Goal: Task Accomplishment & Management: Complete application form

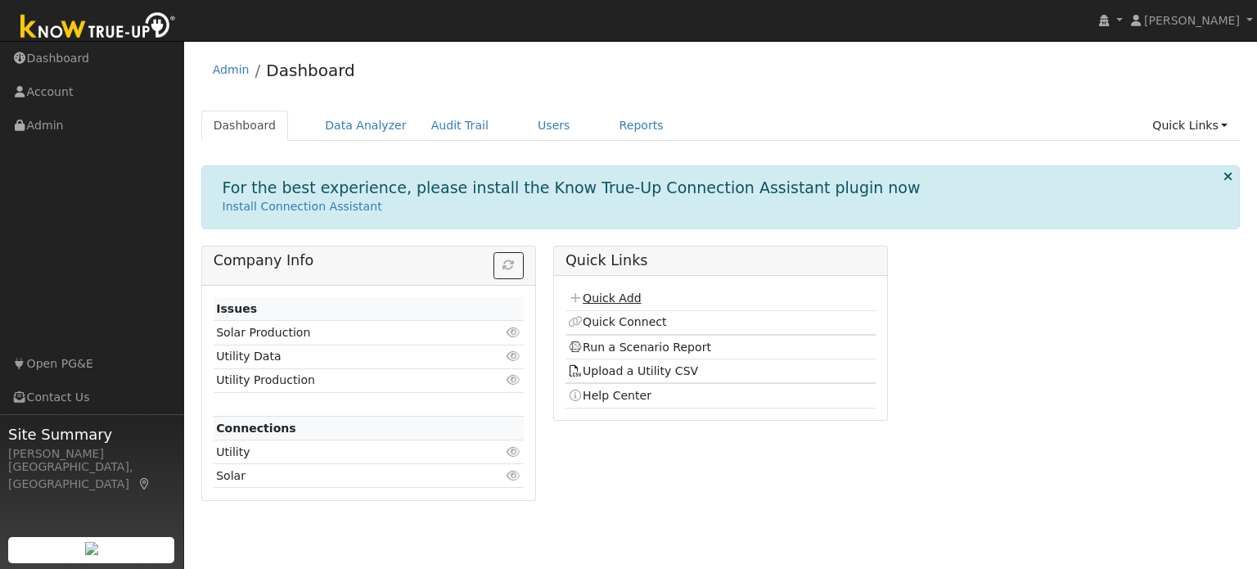
click at [602, 296] on link "Quick Add" at bounding box center [604, 297] width 73 height 13
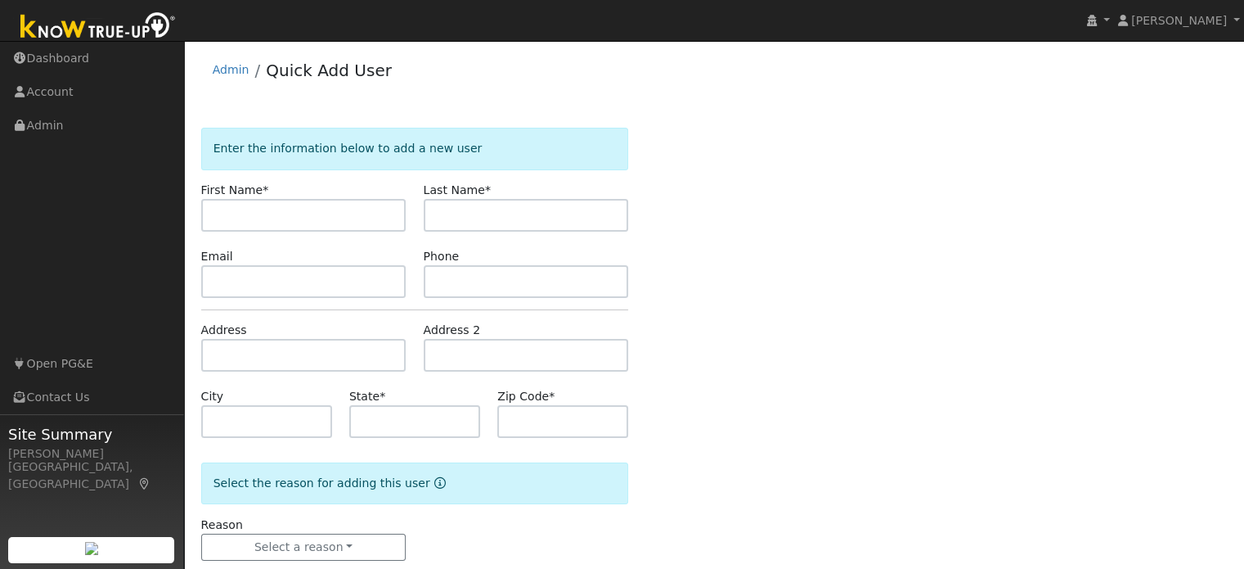
click at [246, 211] on input "text" at bounding box center [303, 215] width 205 height 33
type input "andre"
click at [457, 218] on input "text" at bounding box center [526, 215] width 205 height 33
type input "lup"
click at [296, 280] on input "text" at bounding box center [303, 281] width 205 height 33
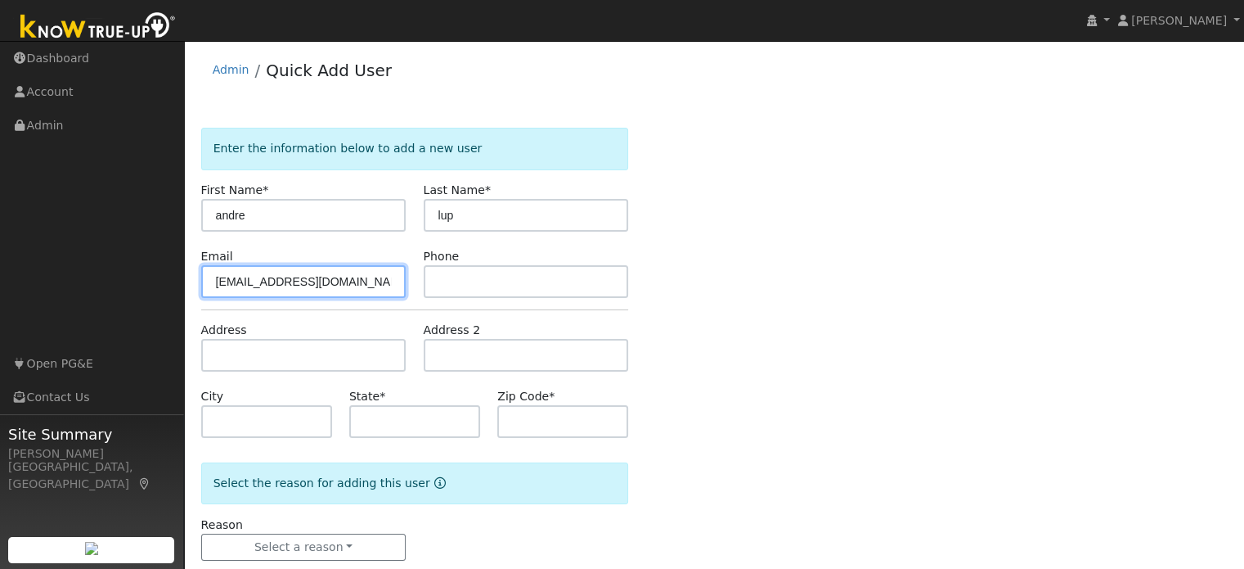
type input "andrelup5@yahoo.com"
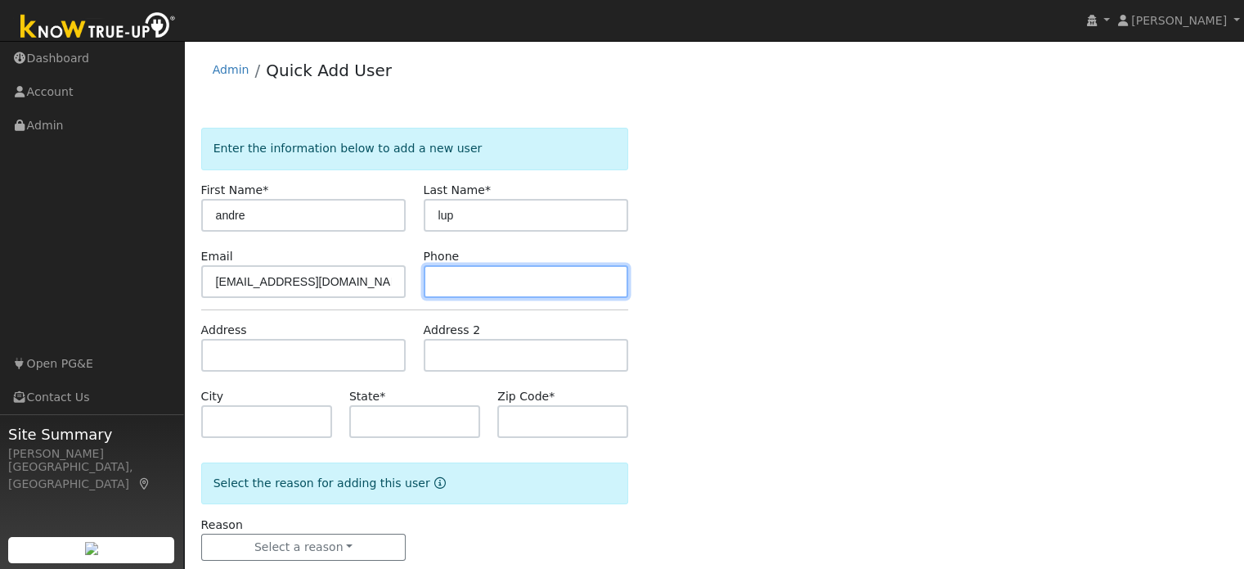
click at [485, 285] on input "text" at bounding box center [526, 281] width 205 height 33
type input "9167068138"
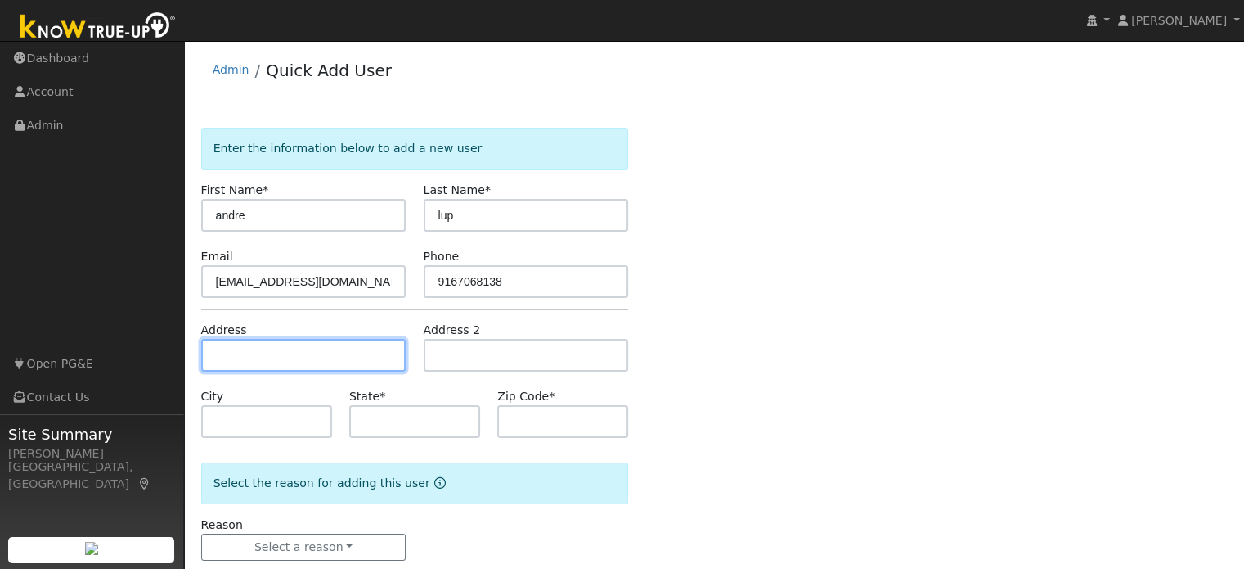
click at [291, 353] on input "text" at bounding box center [303, 355] width 205 height 33
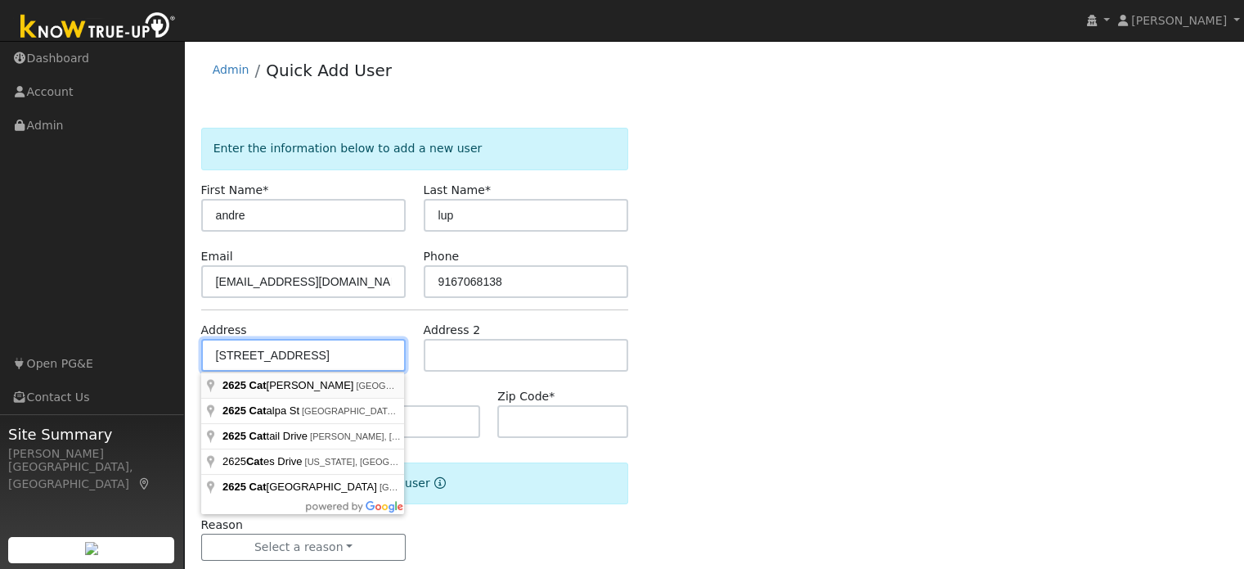
type input "2625 Catalina Court"
type input "Rocklin"
type input "CA"
type input "95765"
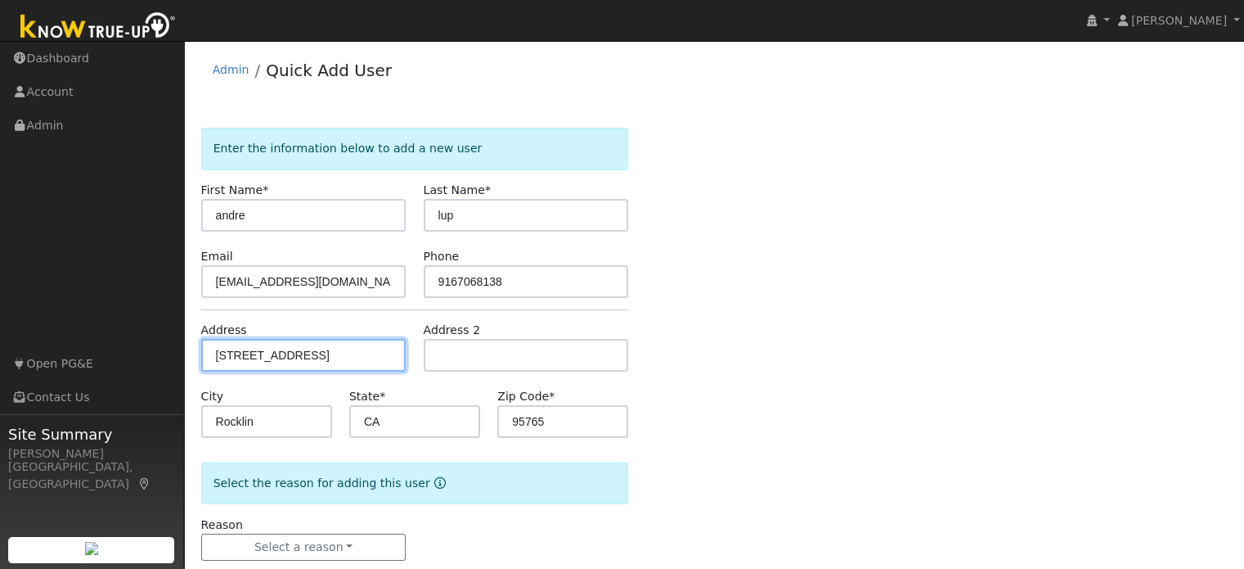
scroll to position [32, 0]
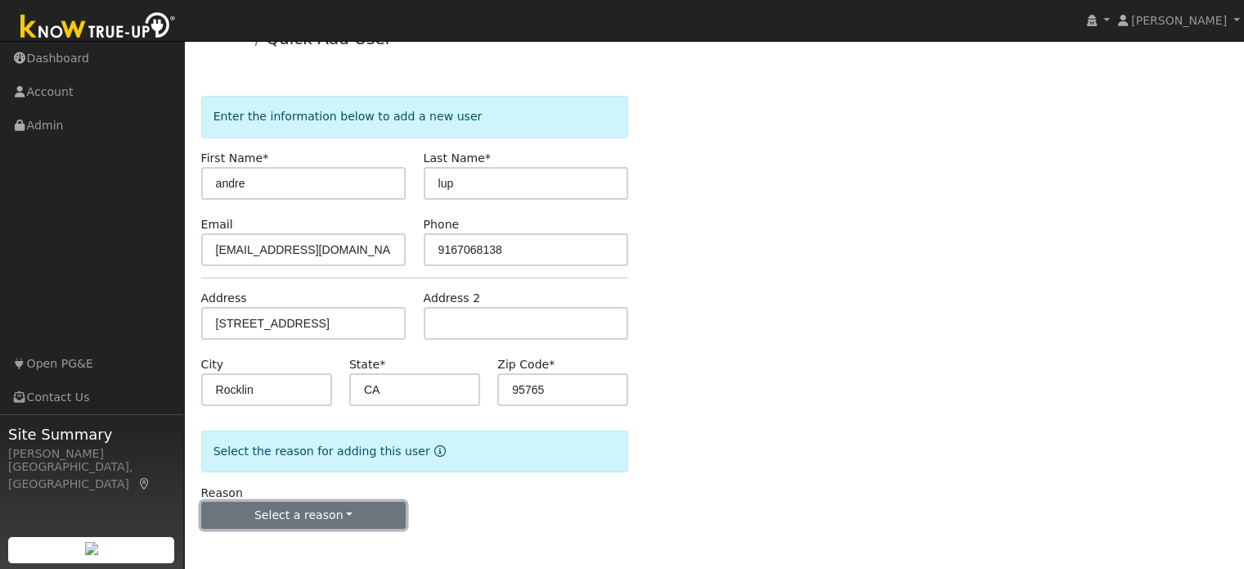
click at [351, 523] on button "Select a reason" at bounding box center [303, 516] width 205 height 28
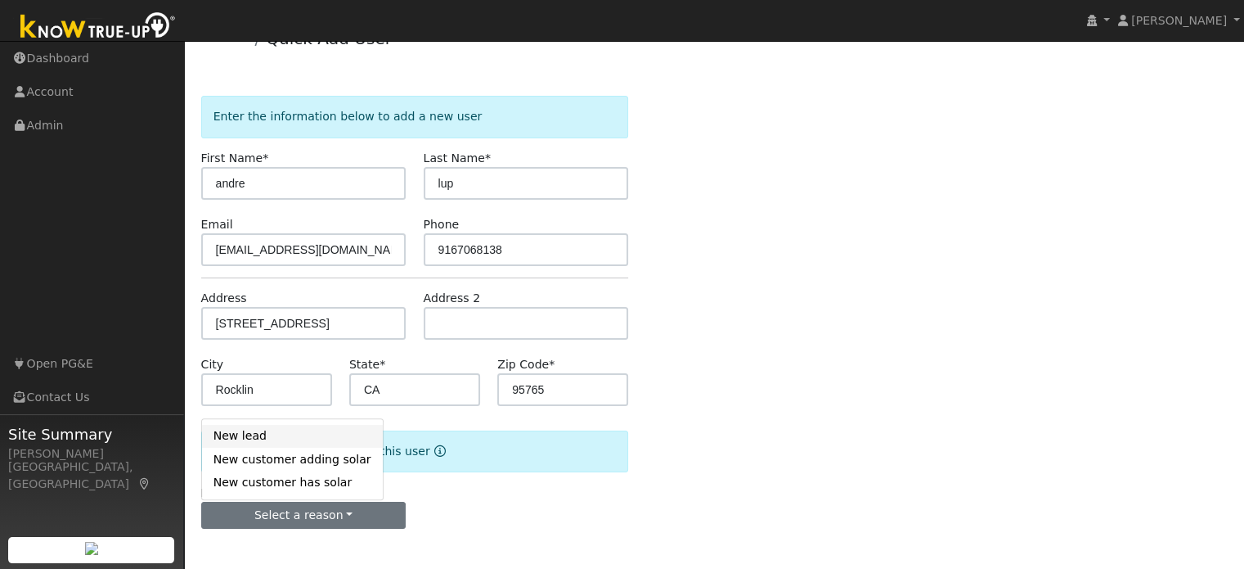
click at [309, 431] on link "New lead" at bounding box center [292, 436] width 181 height 23
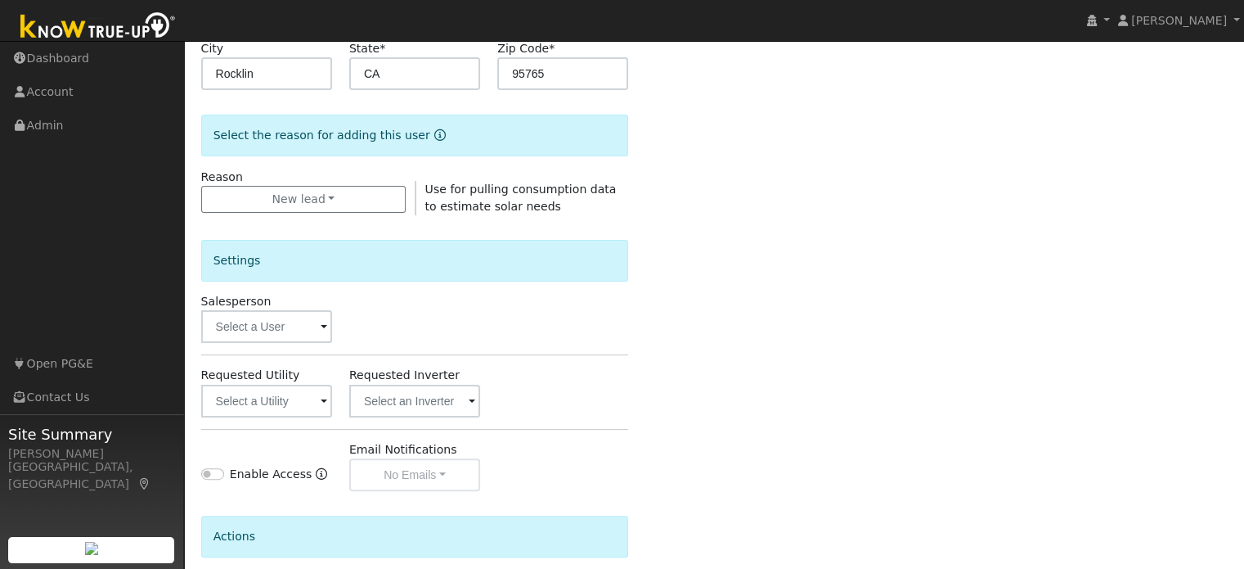
scroll to position [360, 0]
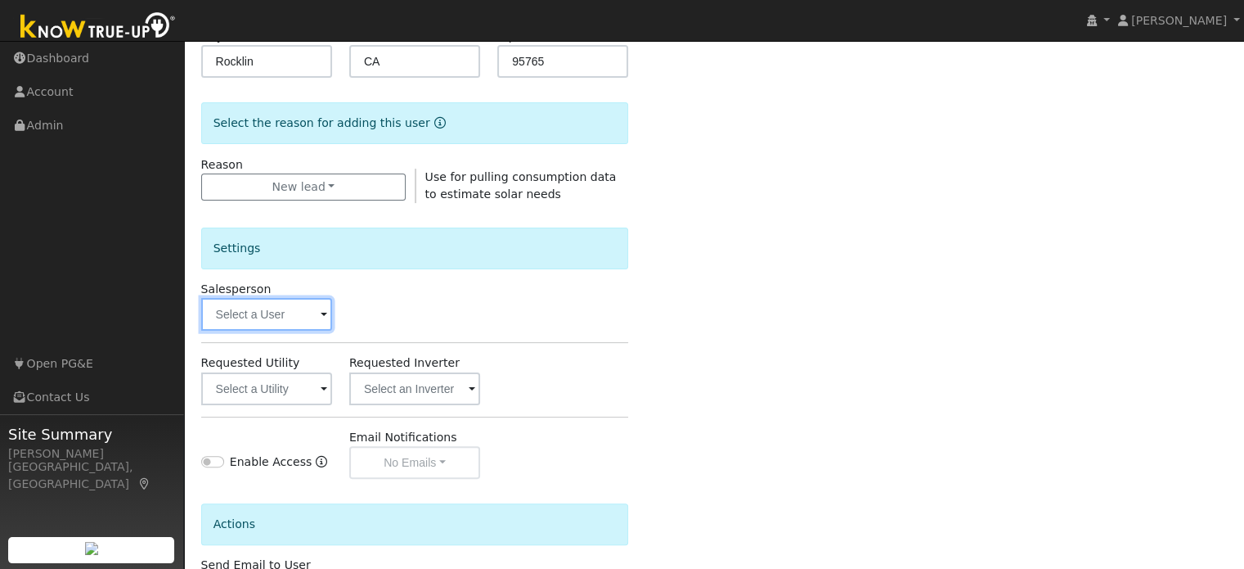
click at [269, 323] on input "text" at bounding box center [266, 314] width 131 height 33
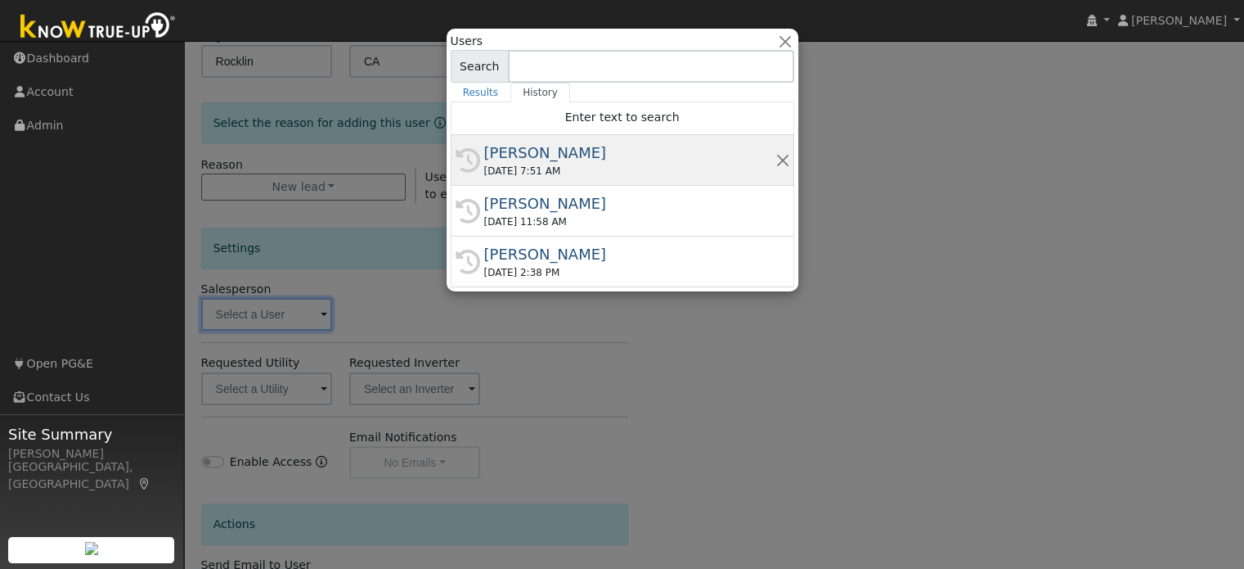
click at [576, 151] on div "[PERSON_NAME]" at bounding box center [629, 153] width 291 height 22
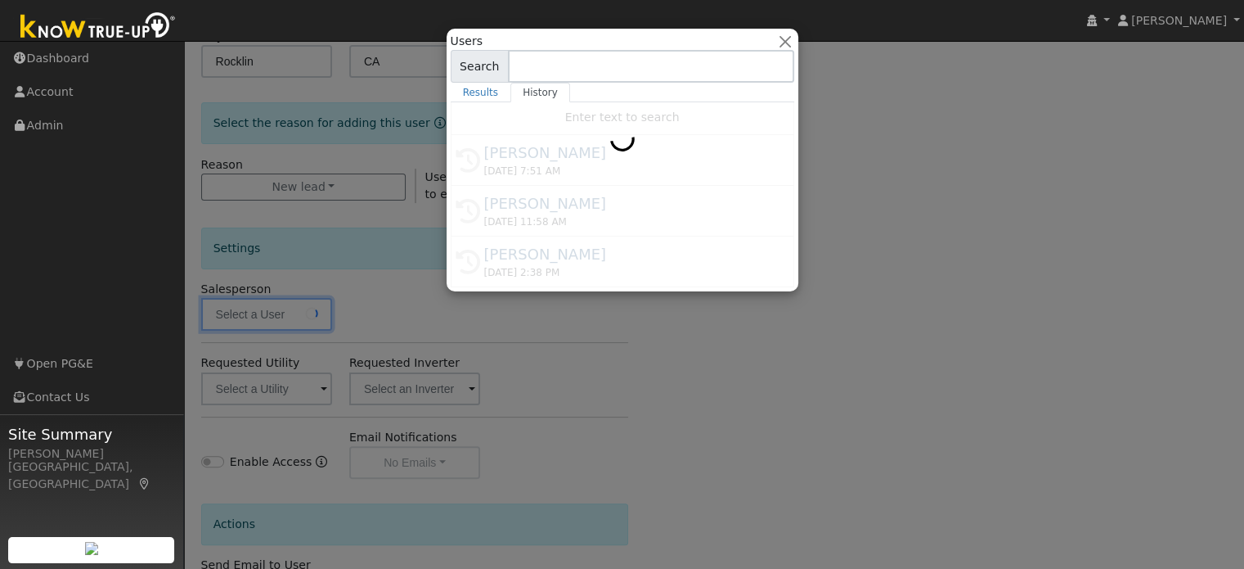
type input "[PERSON_NAME]"
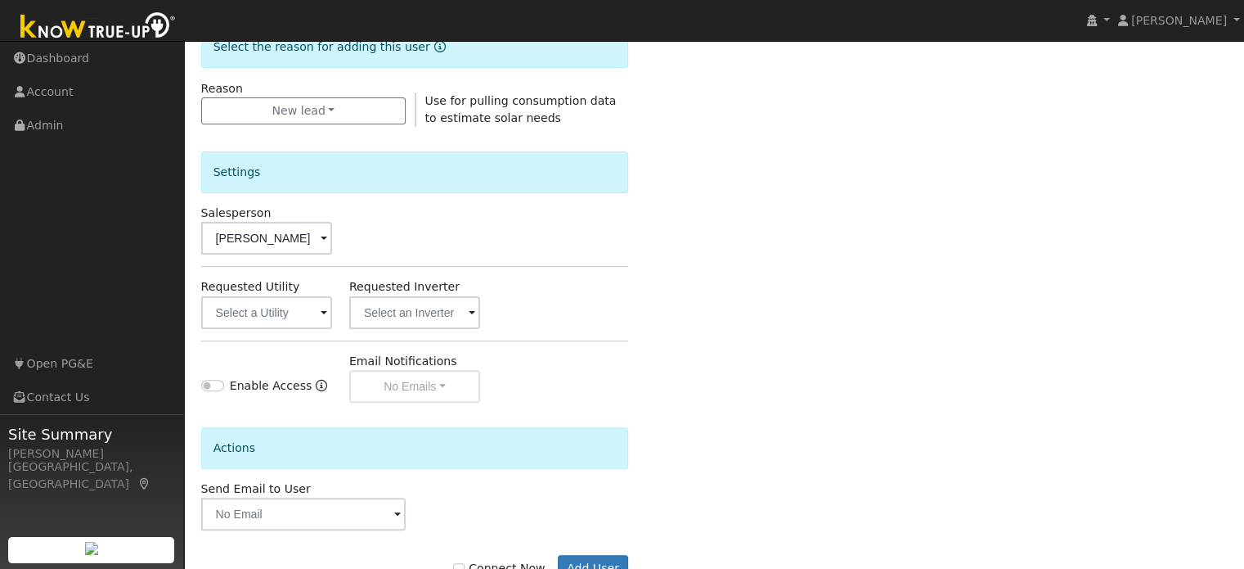
scroll to position [440, 0]
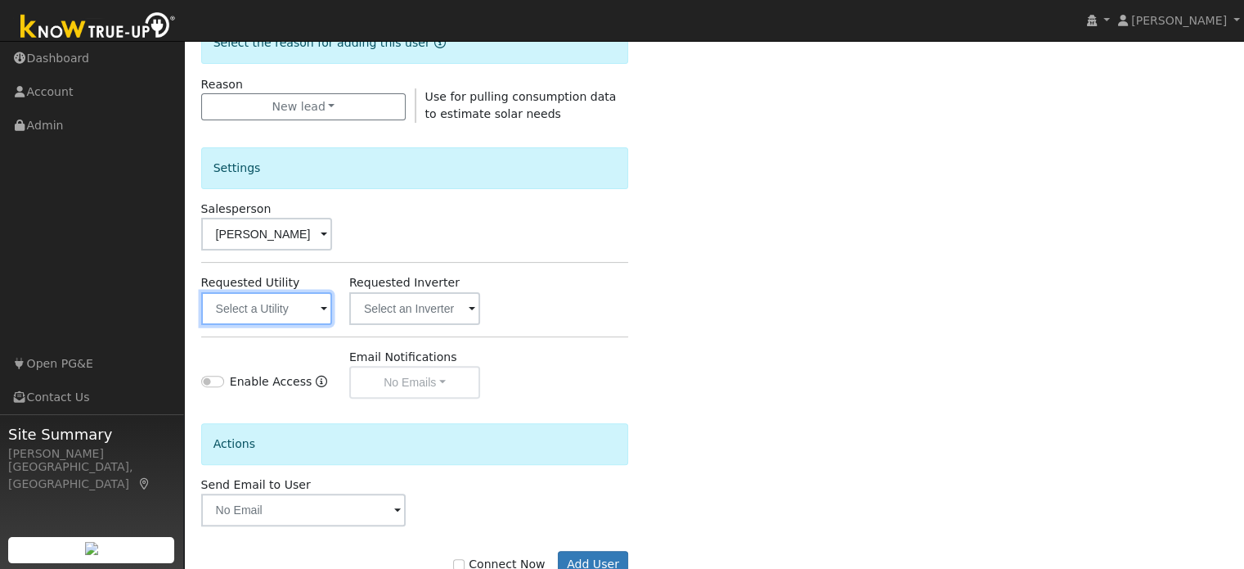
click at [263, 315] on input "text" at bounding box center [266, 308] width 131 height 33
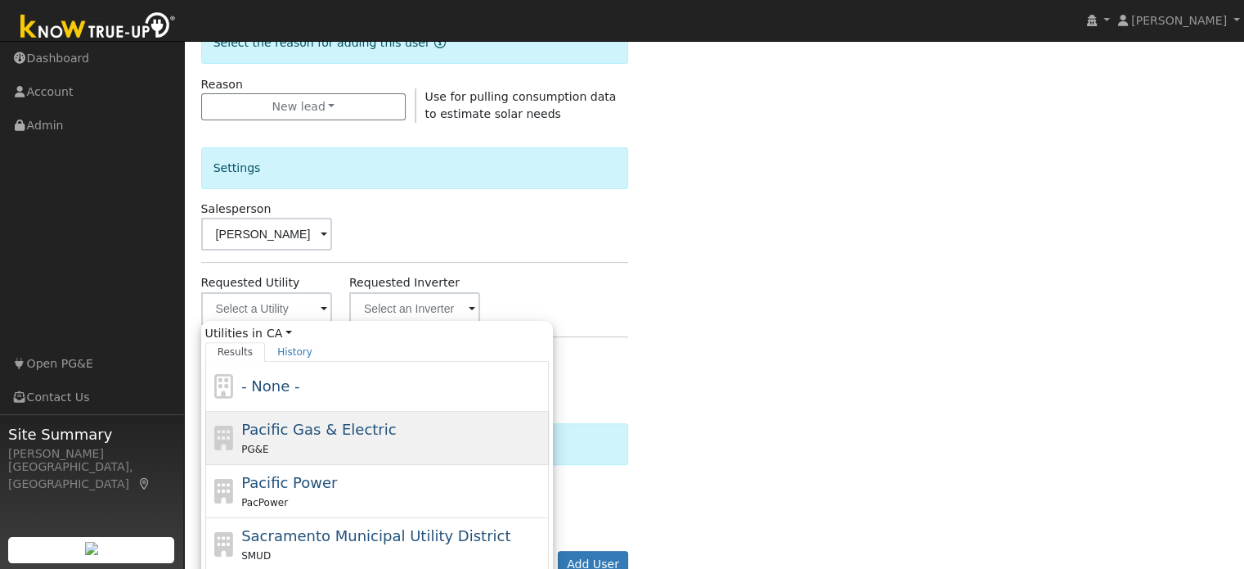
click at [295, 423] on span "Pacific Gas & Electric" at bounding box center [318, 429] width 155 height 17
type input "Pacific Gas & Electric"
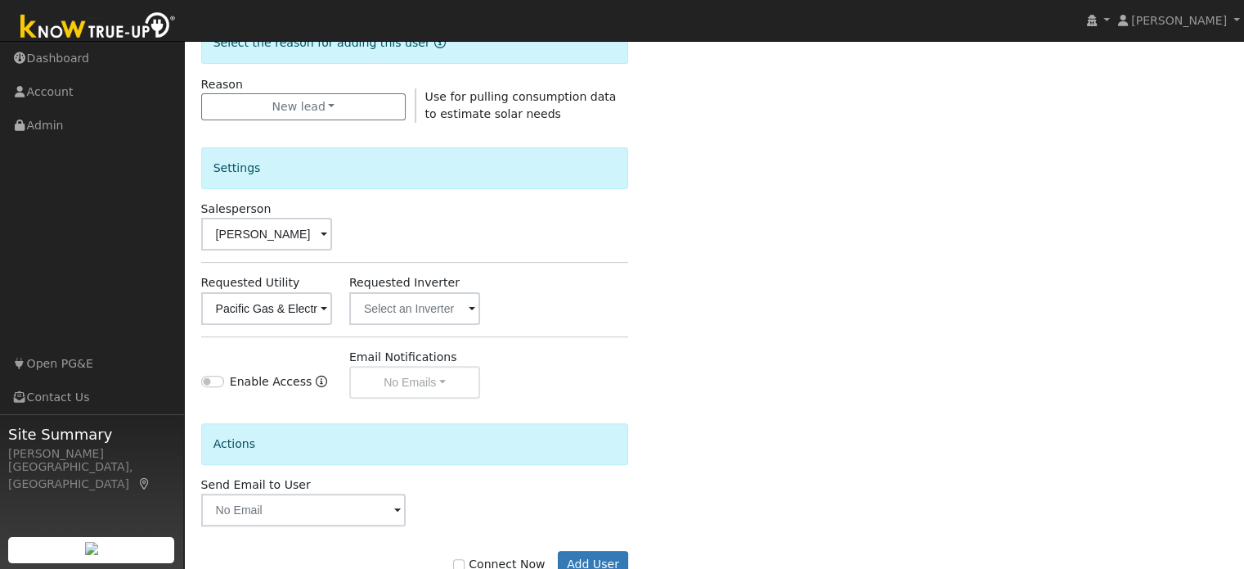
scroll to position [488, 0]
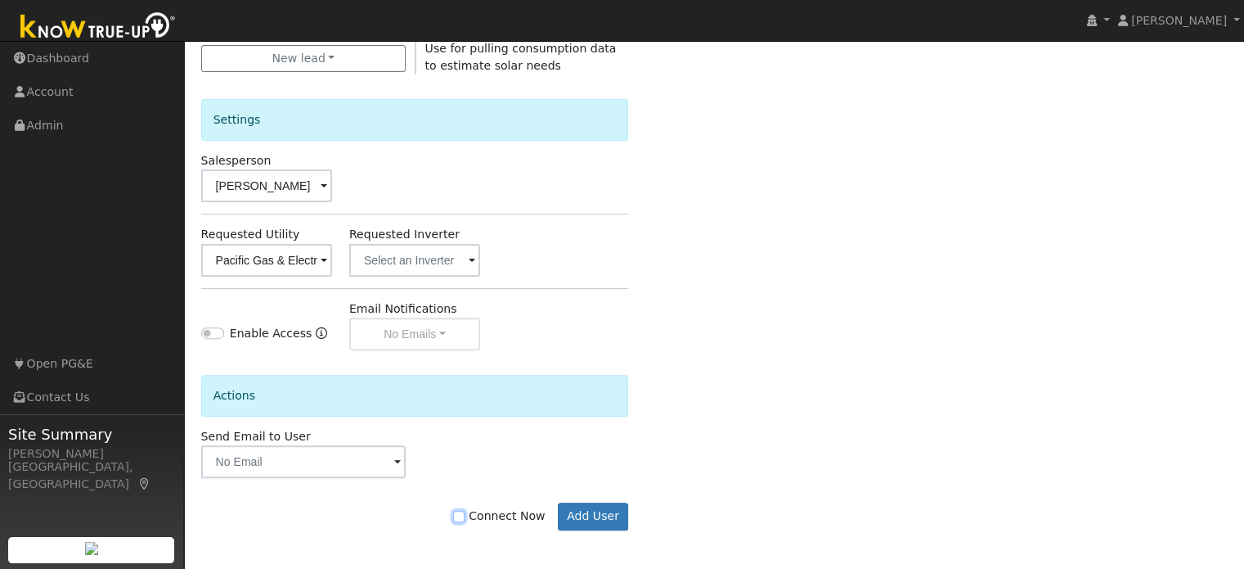
click at [465, 517] on input "Connect Now" at bounding box center [458, 516] width 11 height 11
checkbox input "true"
click at [596, 520] on button "Add User" at bounding box center [593, 516] width 71 height 28
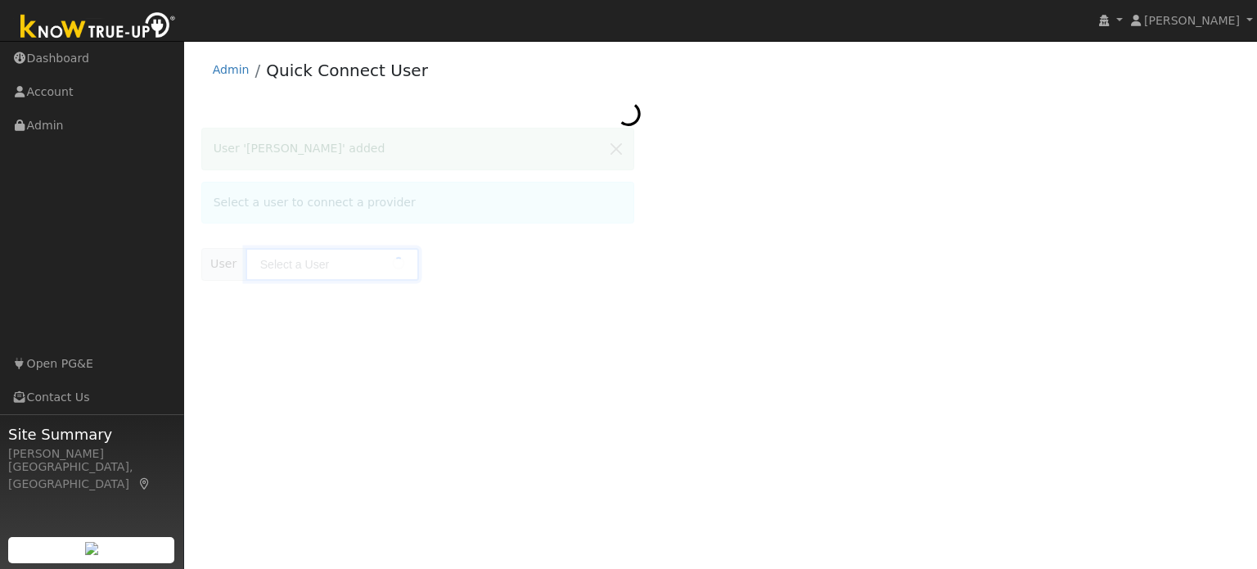
type input "[PERSON_NAME]"
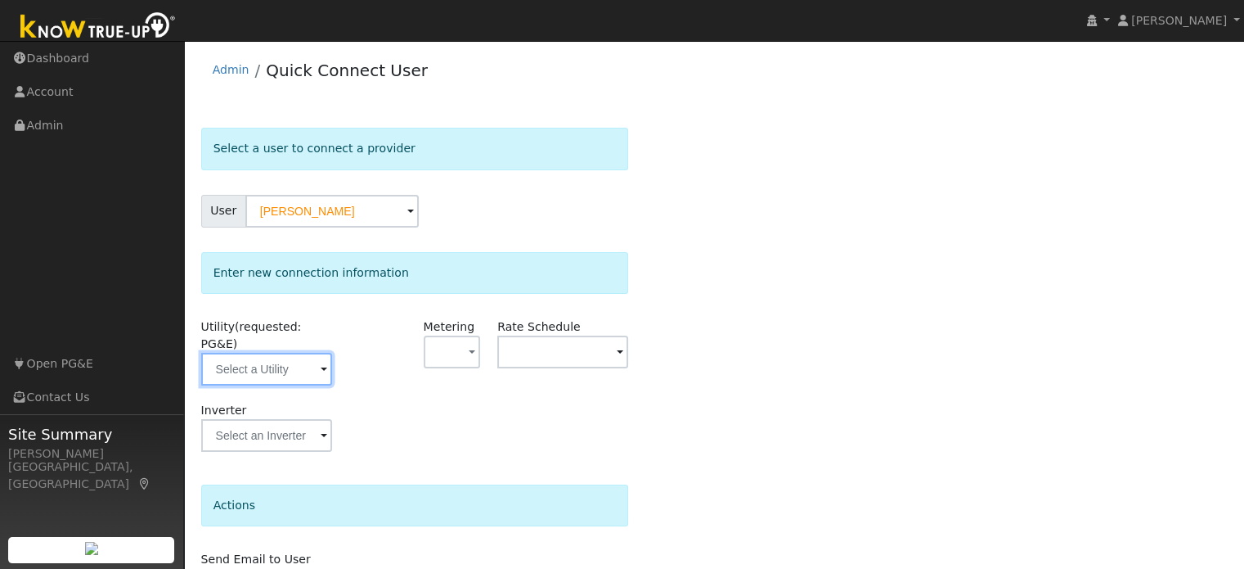
click at [274, 353] on input "text" at bounding box center [266, 369] width 131 height 33
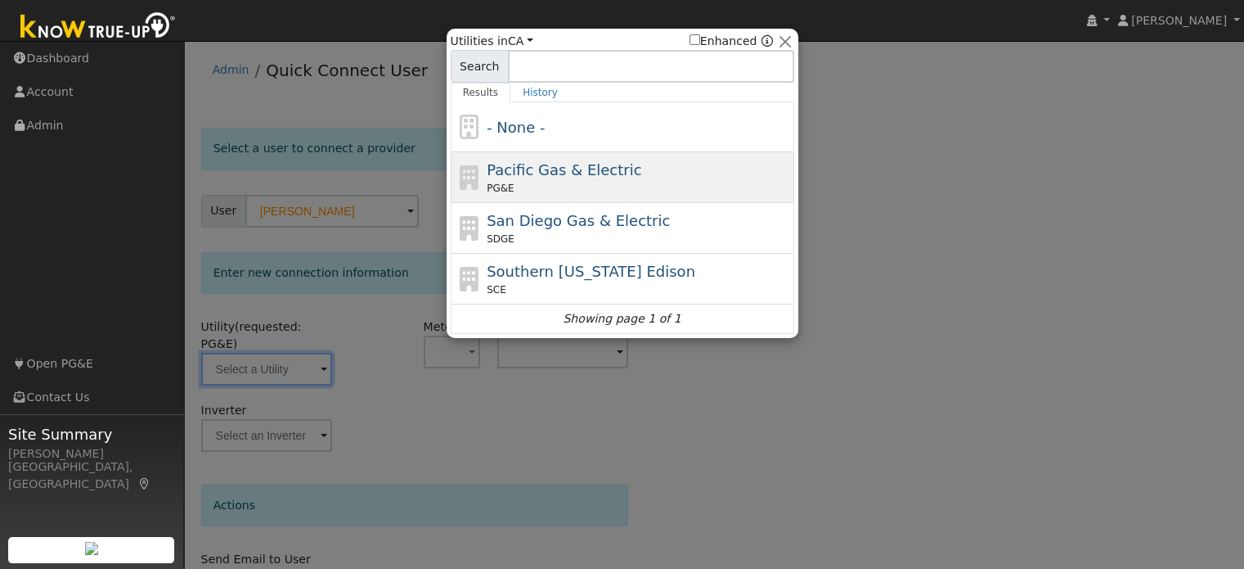
click at [524, 186] on div "PG&E" at bounding box center [639, 188] width 304 height 15
type input "PG&E"
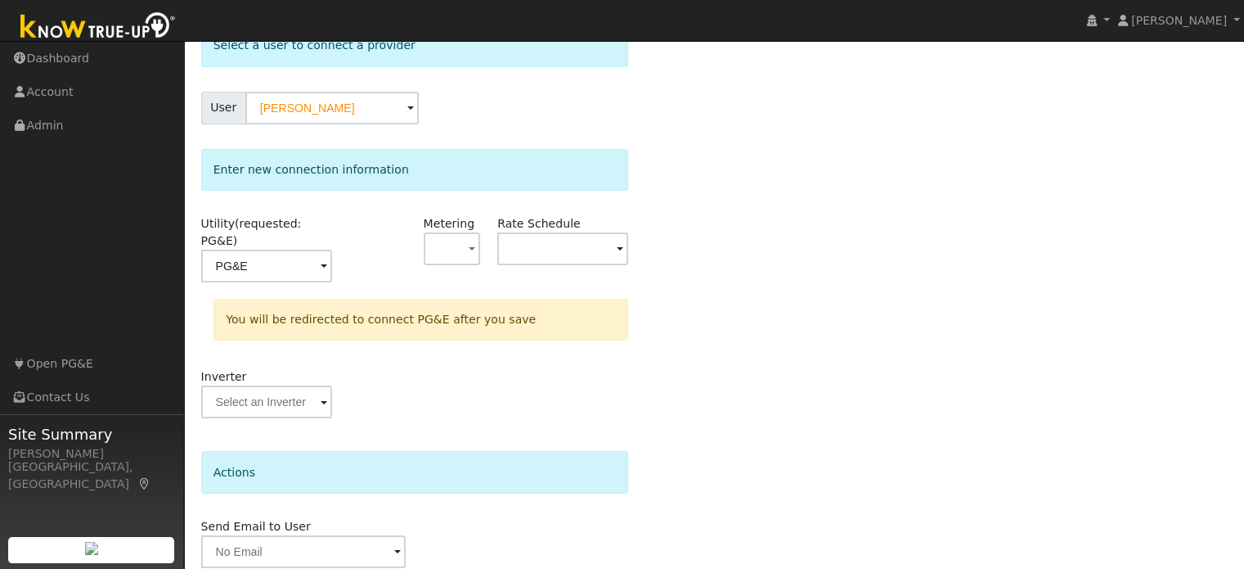
scroll to position [151, 0]
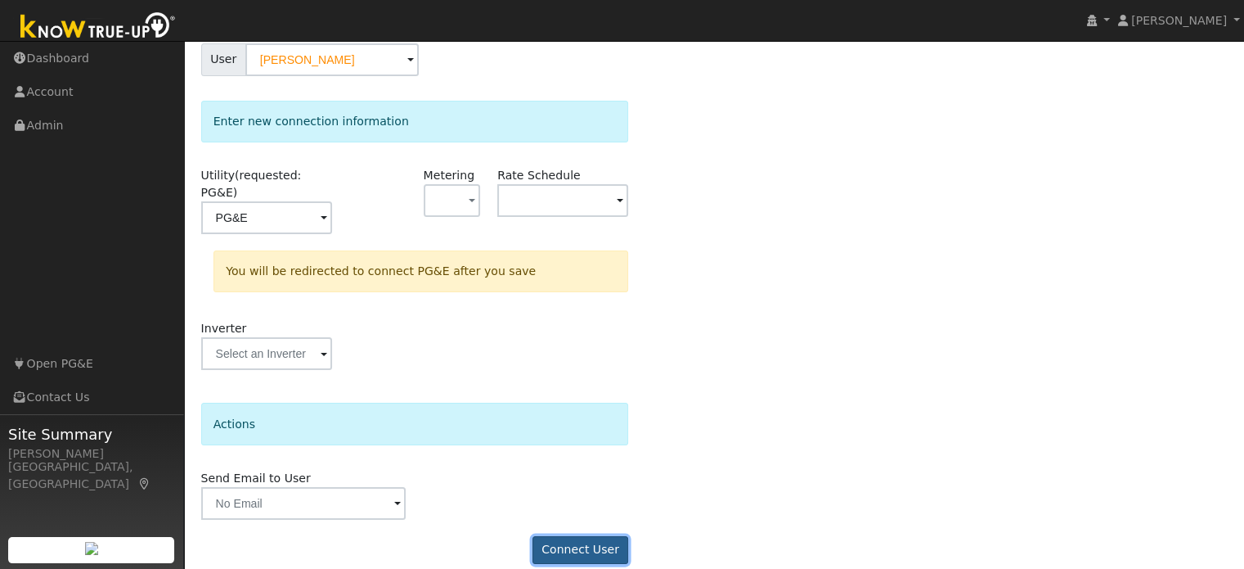
click at [574, 536] on button "Connect User" at bounding box center [581, 550] width 97 height 28
